Goal: Check status: Check status

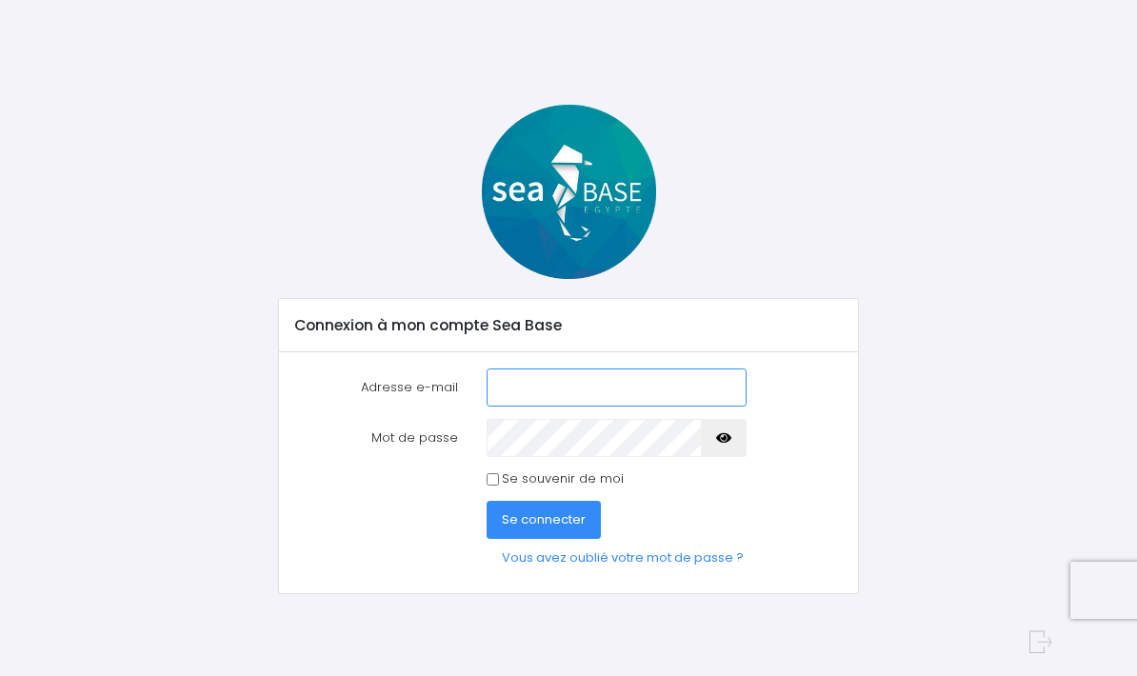
type input "wendy.peyret1@gmail.com"
click at [582, 514] on span "Se connecter" at bounding box center [544, 520] width 84 height 18
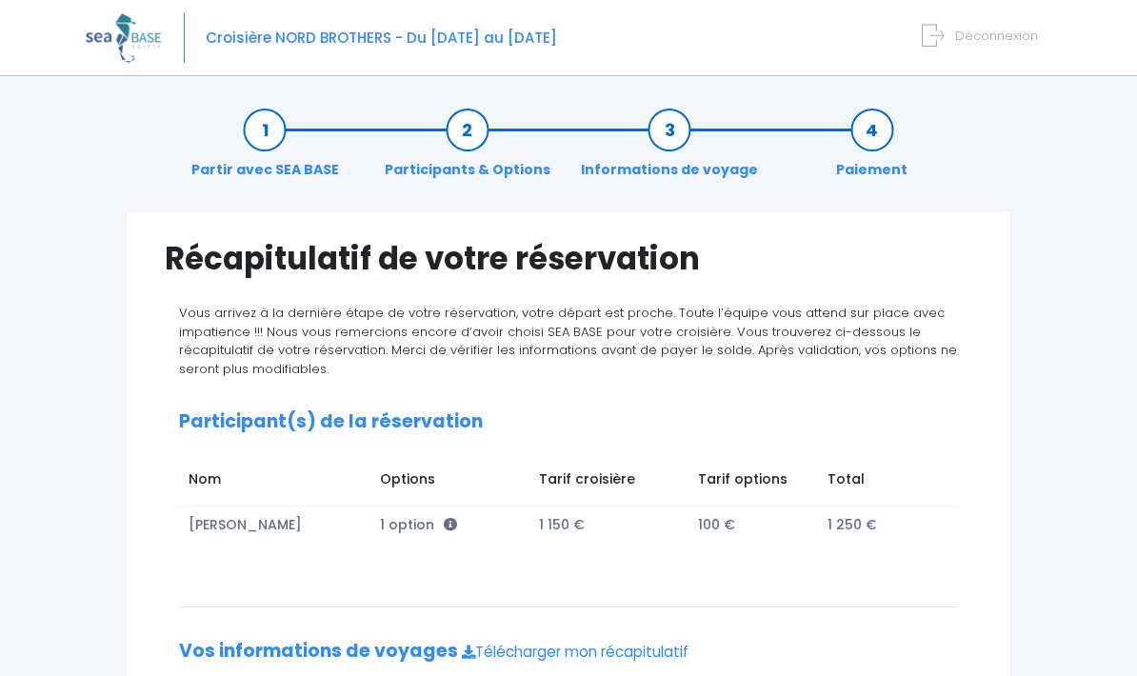
click at [944, 40] on icon at bounding box center [933, 35] width 22 height 31
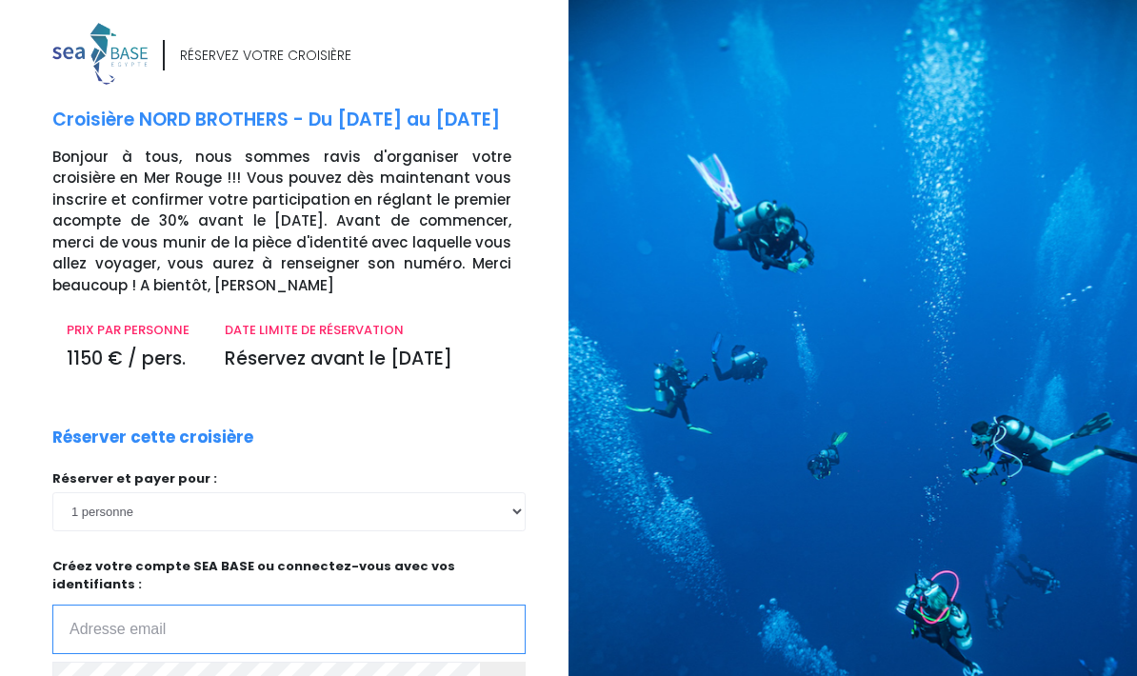
type input "wendy.peyret@yahoo.fr"
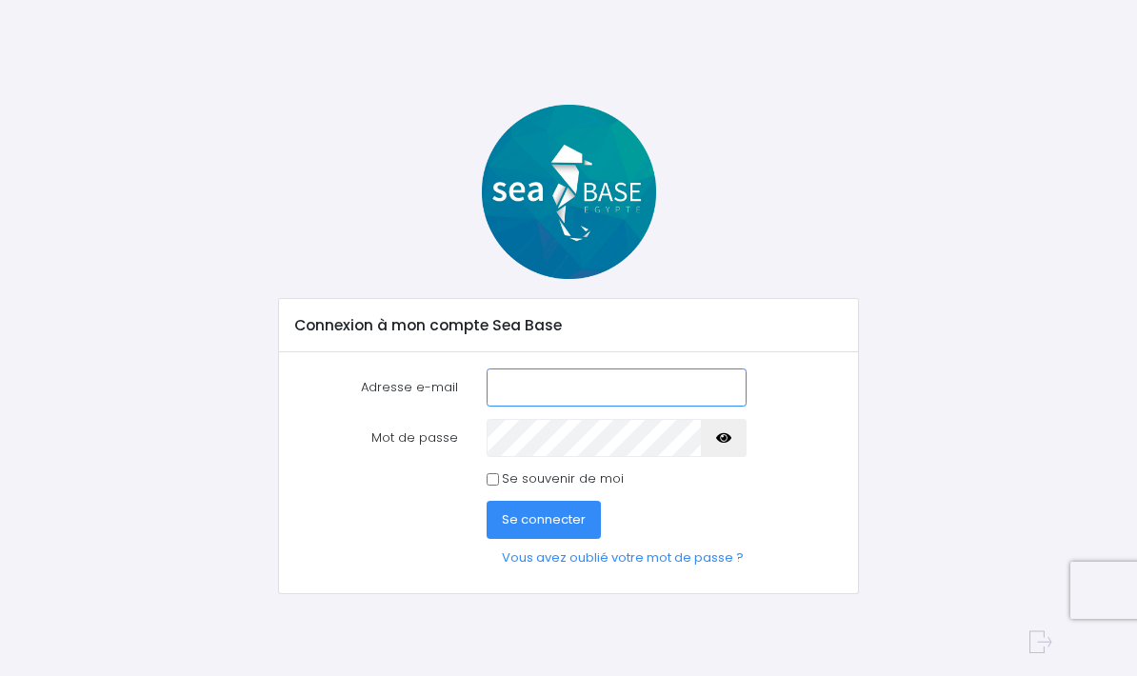
type input "[PERSON_NAME][EMAIL_ADDRESS][DOMAIN_NAME]"
click at [573, 518] on span "Se connecter" at bounding box center [544, 520] width 84 height 18
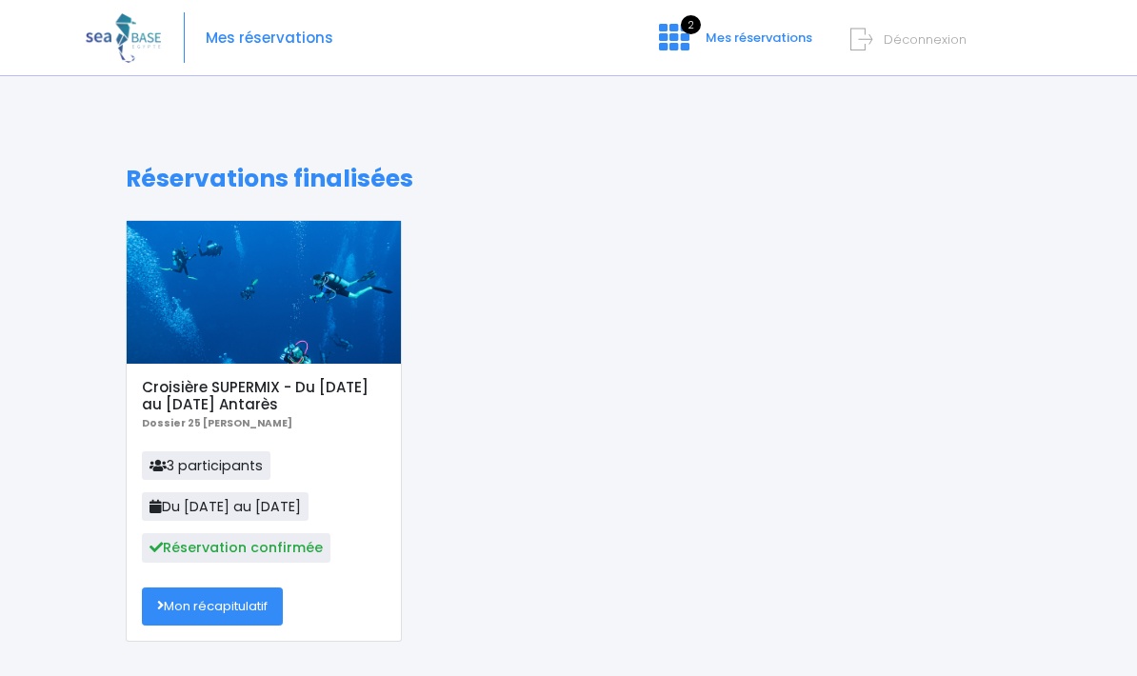
click at [237, 601] on link "Mon récapitulatif" at bounding box center [212, 607] width 141 height 38
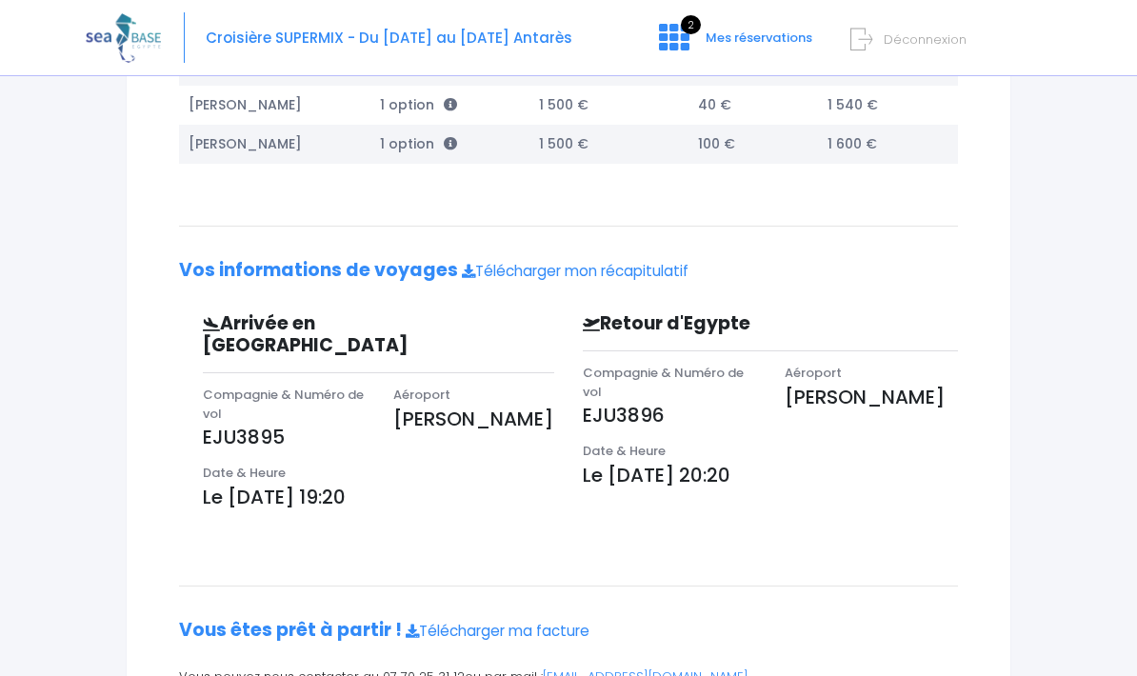
scroll to position [536, 0]
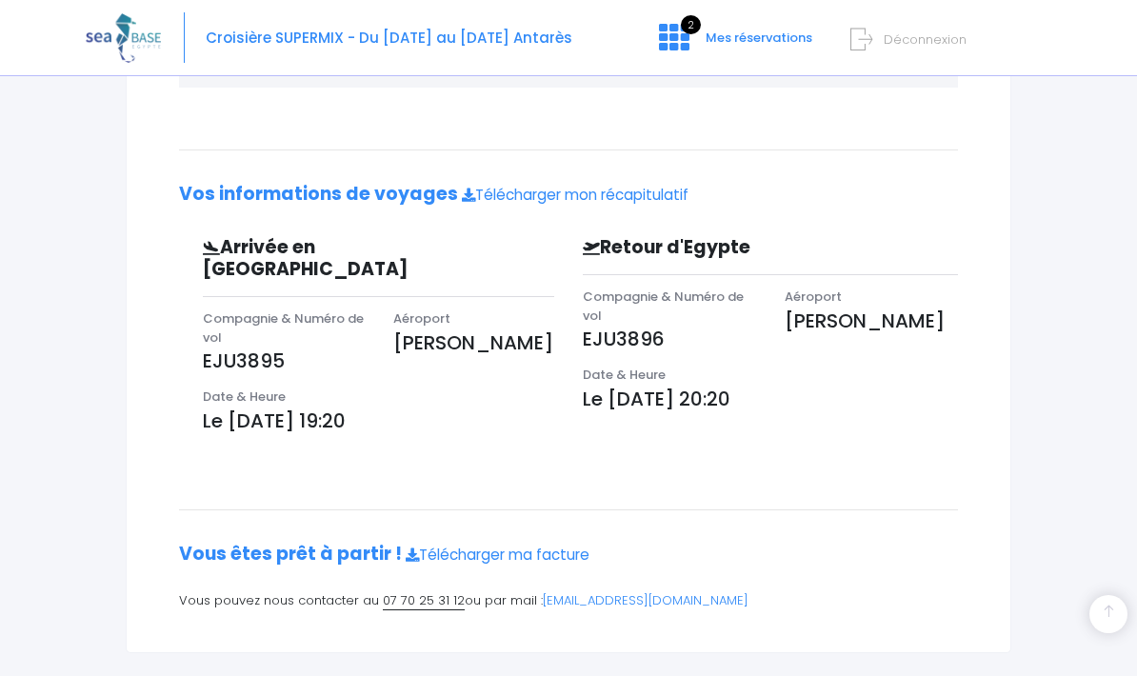
click at [643, 203] on link "Télécharger mon récapitulatif" at bounding box center [575, 195] width 227 height 20
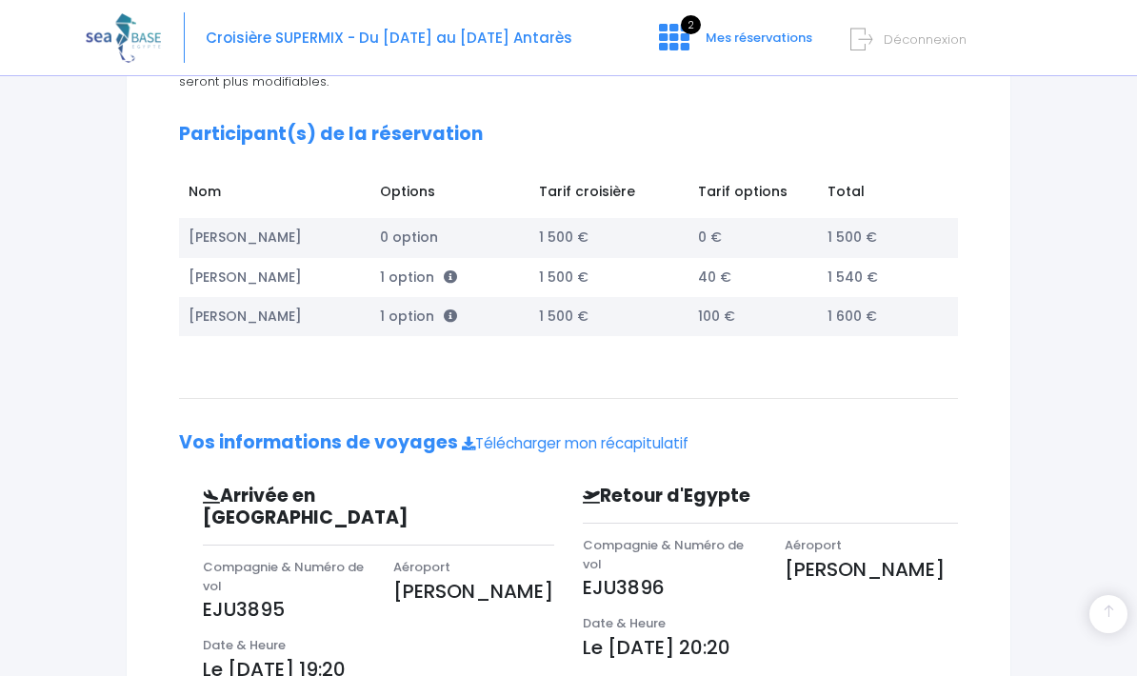
scroll to position [282, 0]
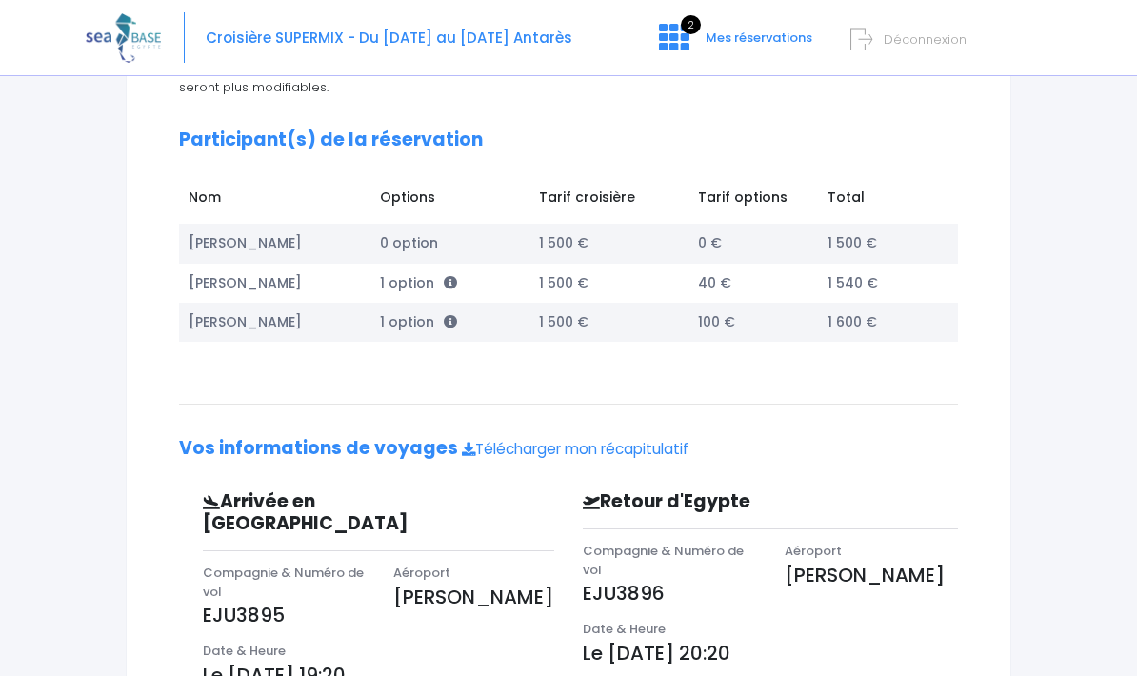
click at [450, 285] on icon at bounding box center [450, 282] width 13 height 13
click at [654, 407] on div "Vous arrivez à la dernière étape de votre réservation, votre départ est proche.…" at bounding box center [569, 450] width 808 height 856
click at [450, 314] on span at bounding box center [450, 321] width 13 height 19
click at [685, 414] on div "Vous arrivez à la dernière étape de votre réservation, votre départ est proche.…" at bounding box center [569, 450] width 808 height 856
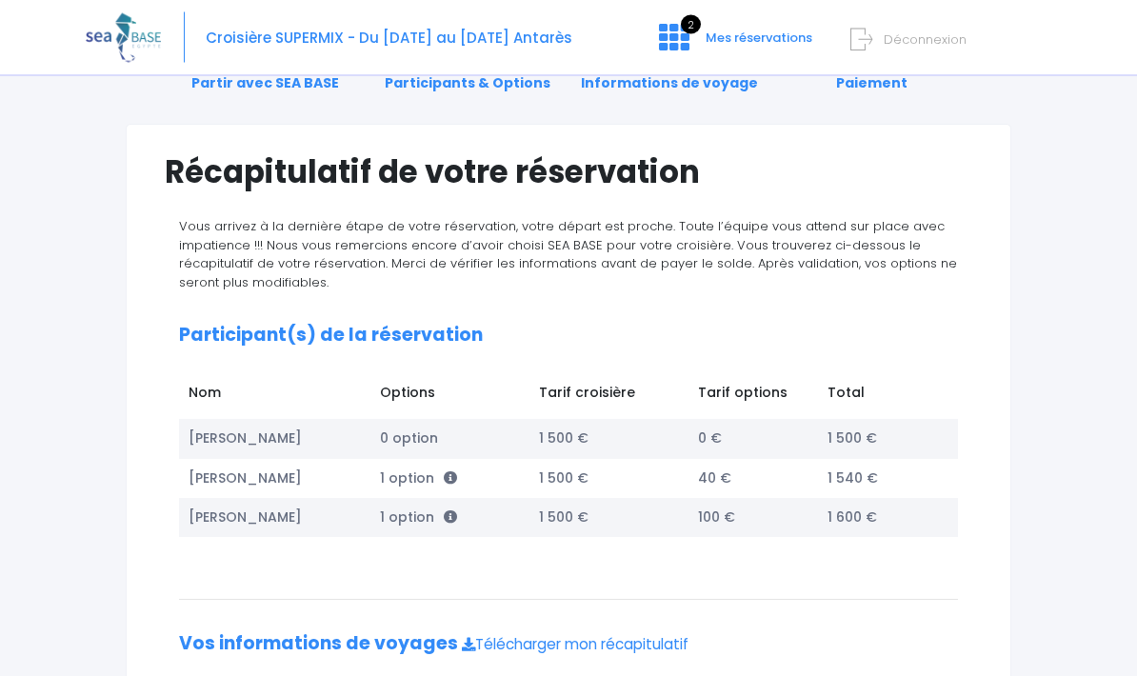
scroll to position [87, 0]
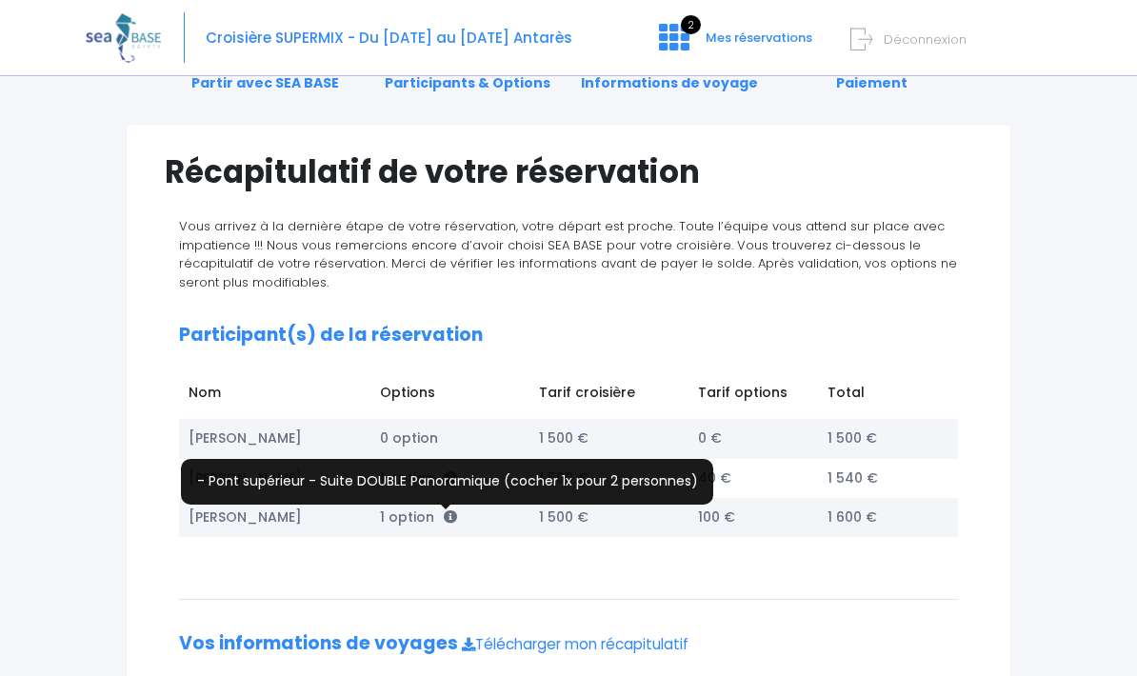
click at [448, 509] on div at bounding box center [446, 507] width 10 height 5
click at [449, 515] on icon at bounding box center [450, 517] width 13 height 13
click at [759, 578] on div "Vous arrivez à la dernière étape de votre réservation, votre départ est proche.…" at bounding box center [569, 645] width 808 height 856
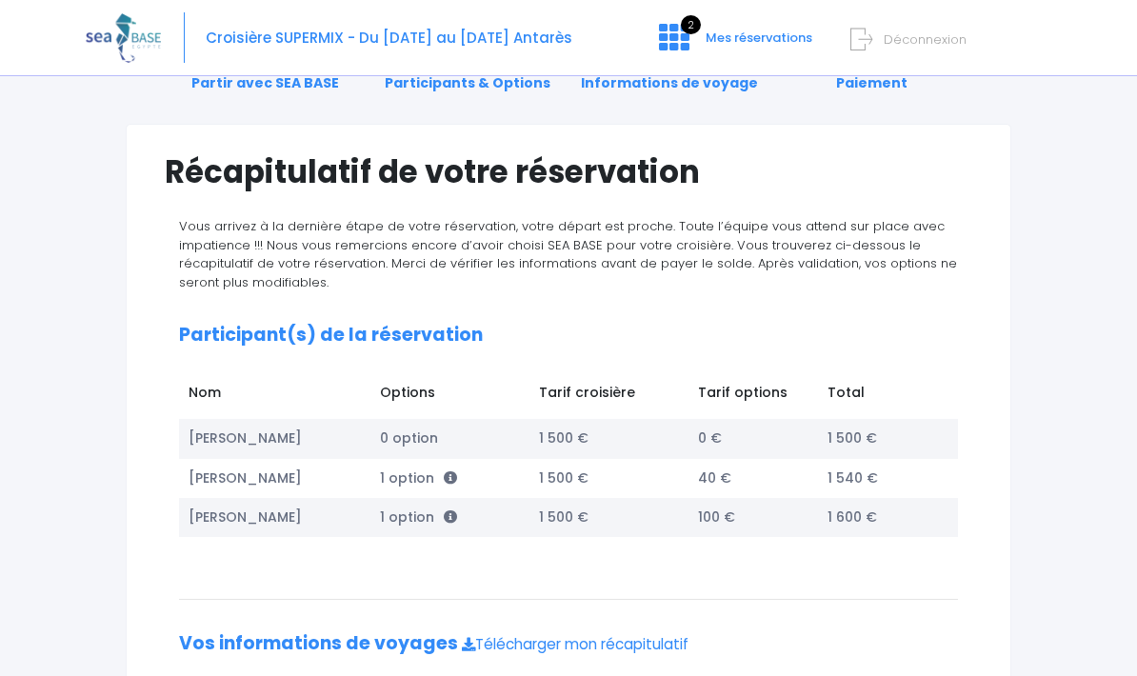
scroll to position [0, 0]
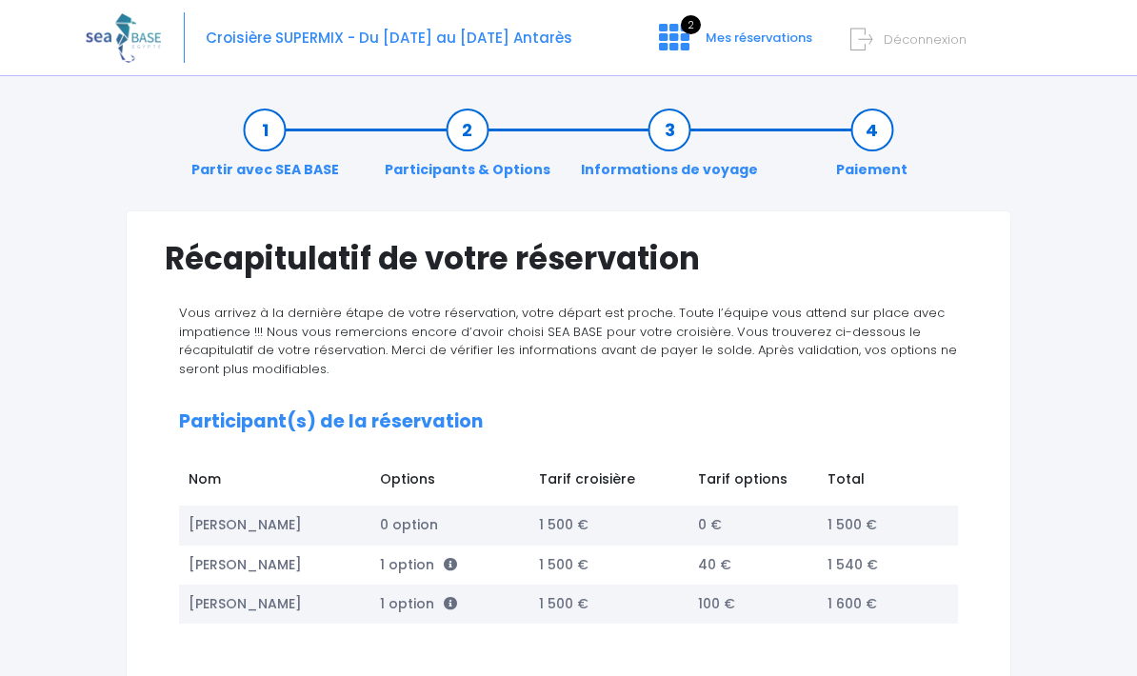
click at [709, 41] on span "Mes réservations" at bounding box center [759, 38] width 107 height 18
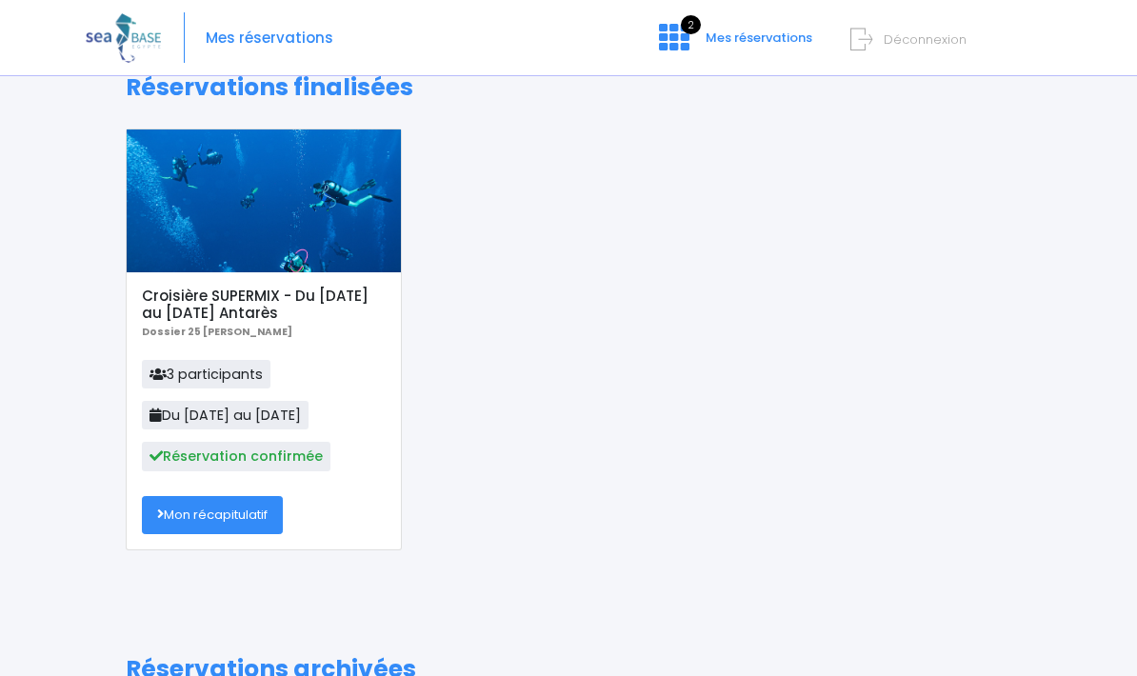
scroll to position [88, 0]
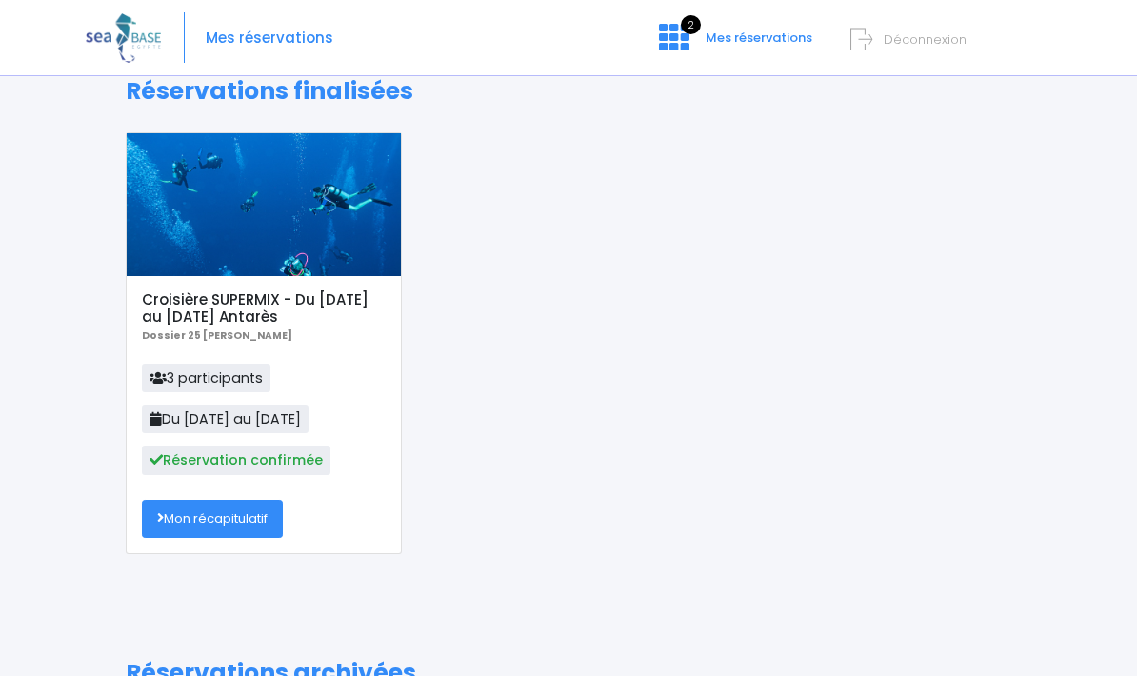
click at [336, 291] on h5 "Croisière SUPERMIX - Du [DATE] au [DATE] Antarès" at bounding box center [263, 308] width 243 height 34
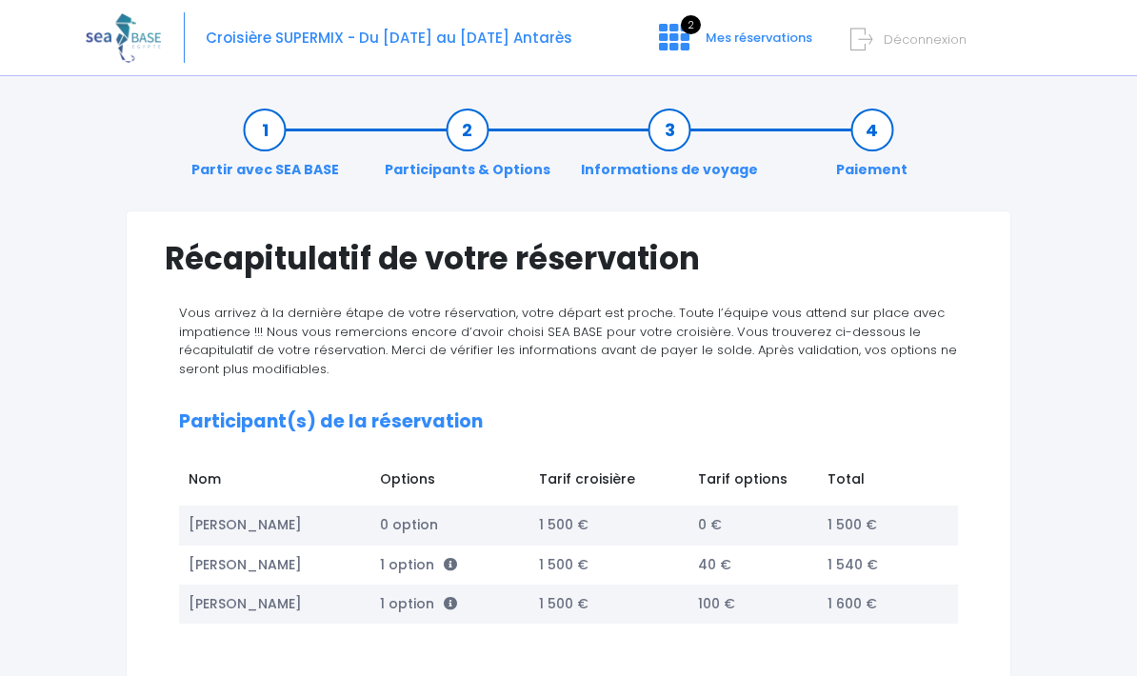
click at [472, 140] on link "Participants & Options" at bounding box center [467, 150] width 185 height 60
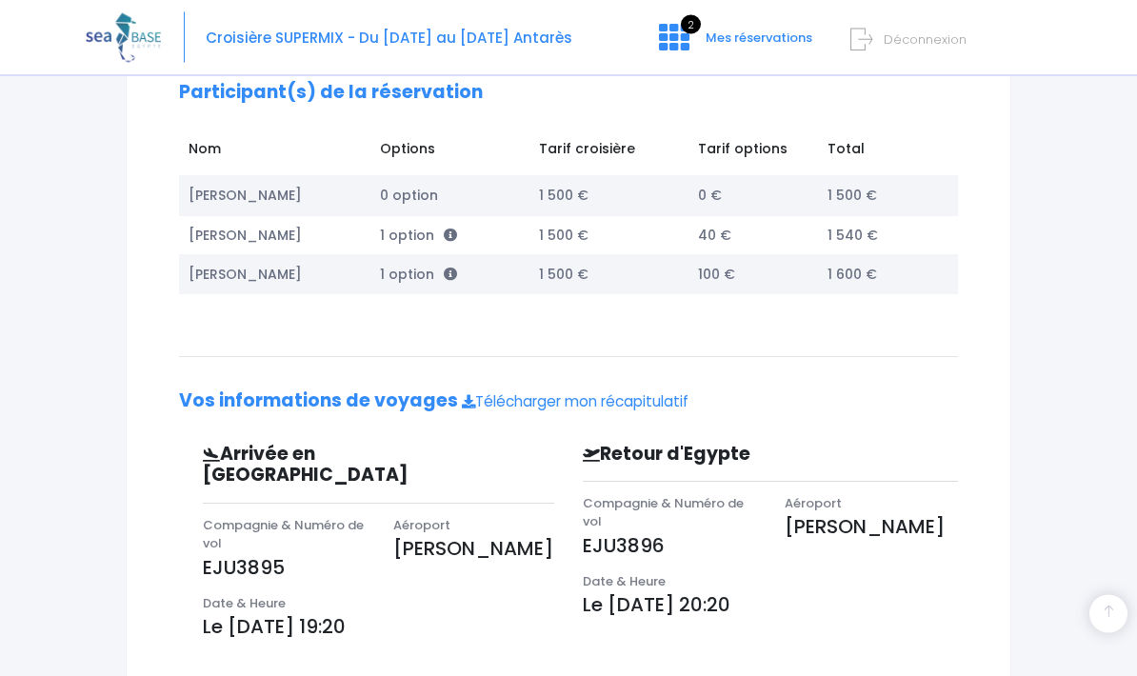
scroll to position [380, 0]
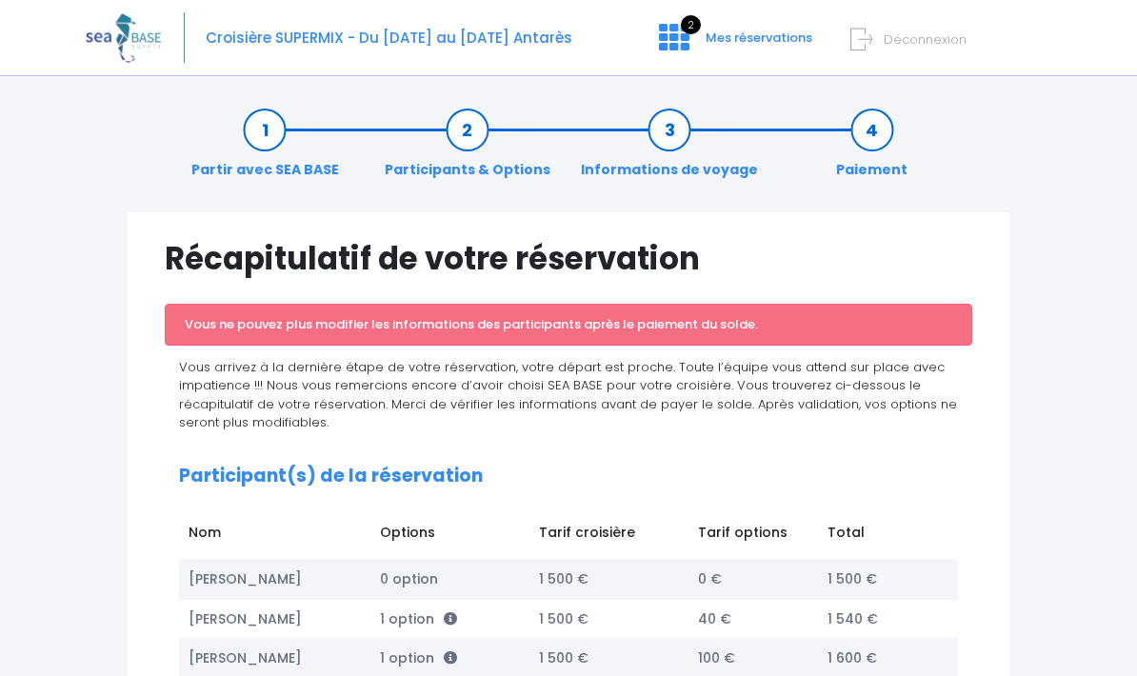
scroll to position [118, 0]
